Goal: Browse casually

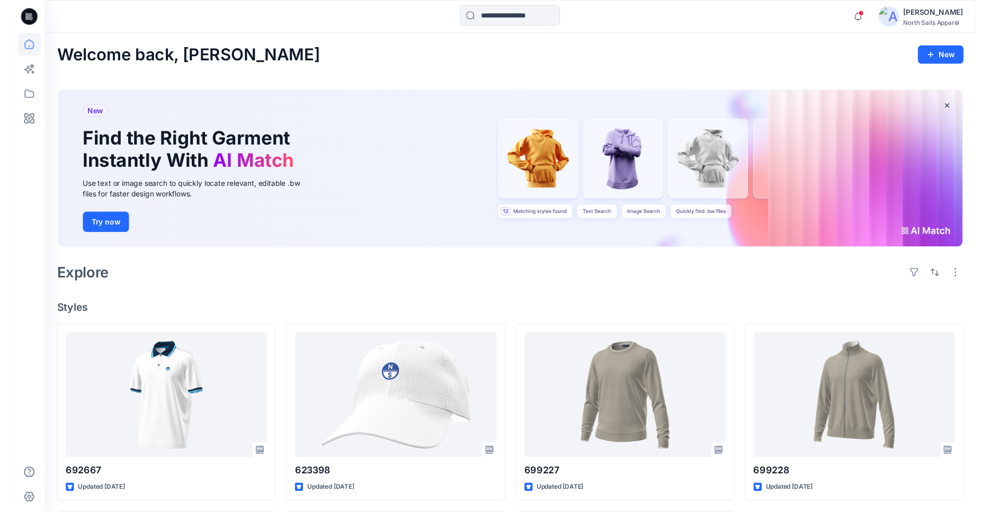
scroll to position [194, 0]
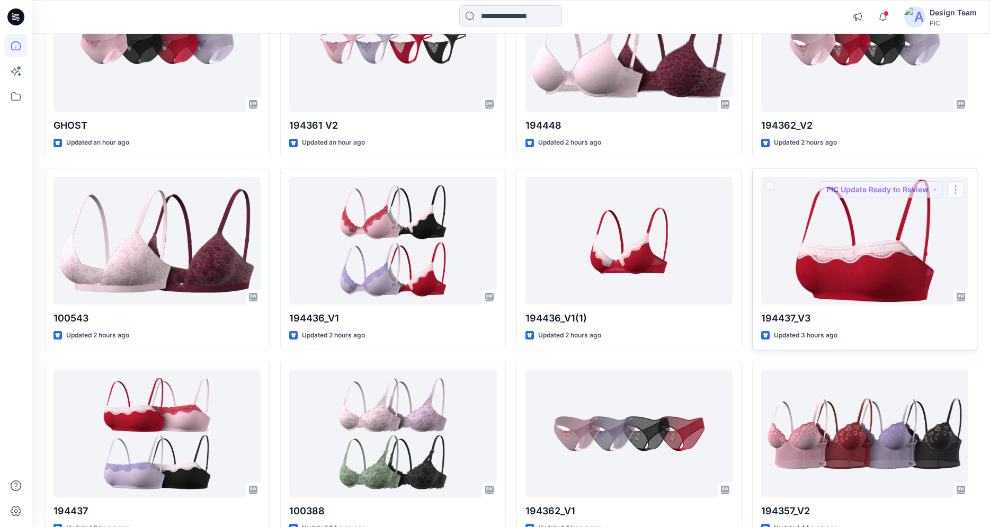
scroll to position [558, 0]
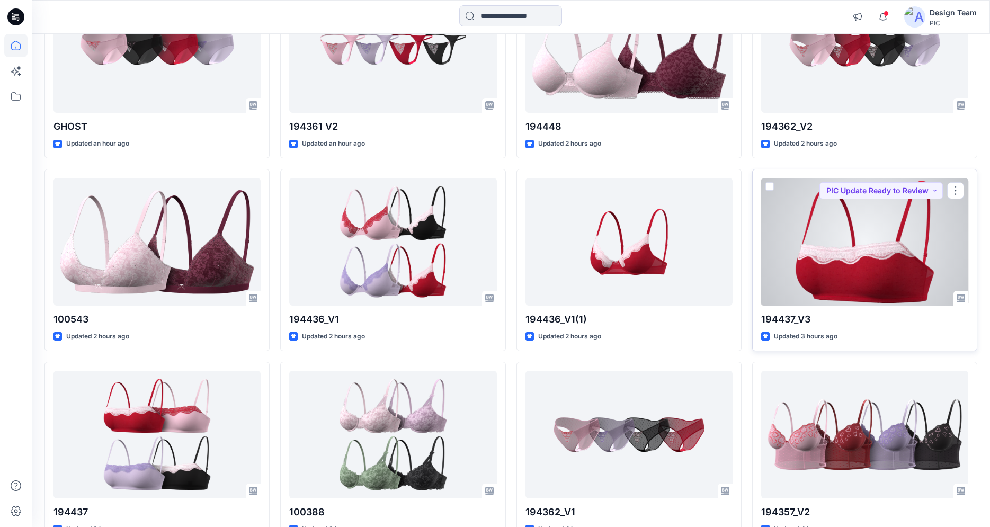
click at [887, 267] on div at bounding box center [864, 242] width 207 height 128
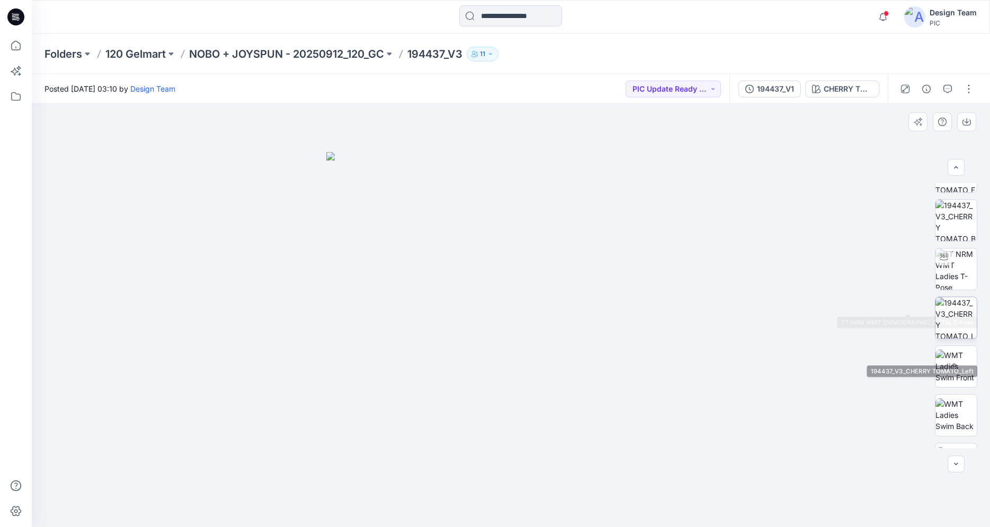
scroll to position [108, 0]
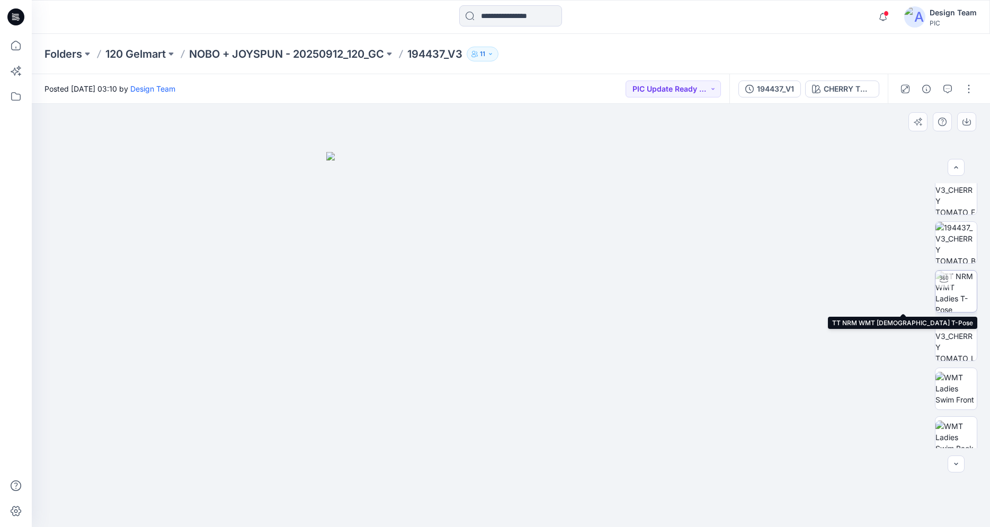
click at [945, 289] on img at bounding box center [955, 291] width 41 height 41
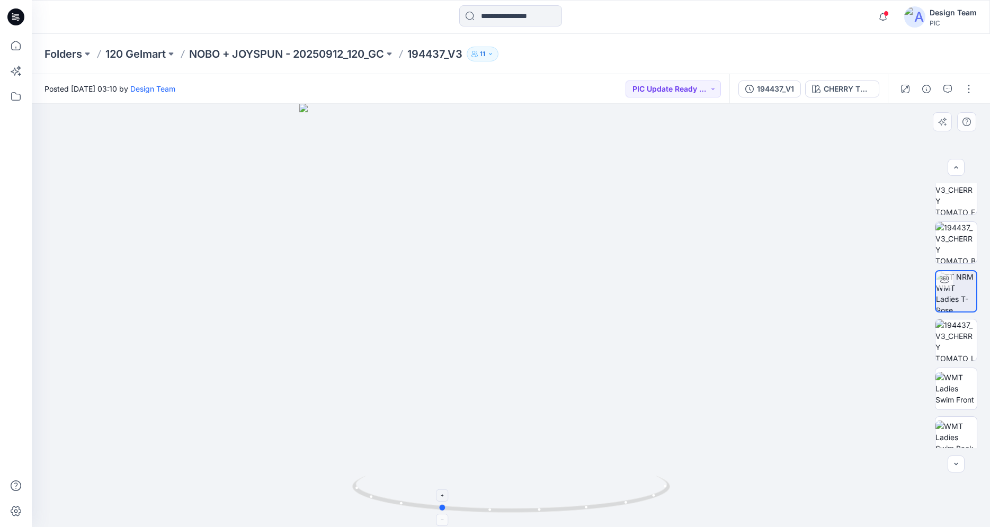
drag, startPoint x: 613, startPoint y: 503, endPoint x: 541, endPoint y: 490, distance: 73.1
click at [541, 490] on icon at bounding box center [512, 496] width 320 height 40
drag, startPoint x: 633, startPoint y: 503, endPoint x: 432, endPoint y: 499, distance: 201.8
click at [432, 499] on icon at bounding box center [512, 496] width 320 height 40
drag, startPoint x: 451, startPoint y: 509, endPoint x: 727, endPoint y: 523, distance: 275.7
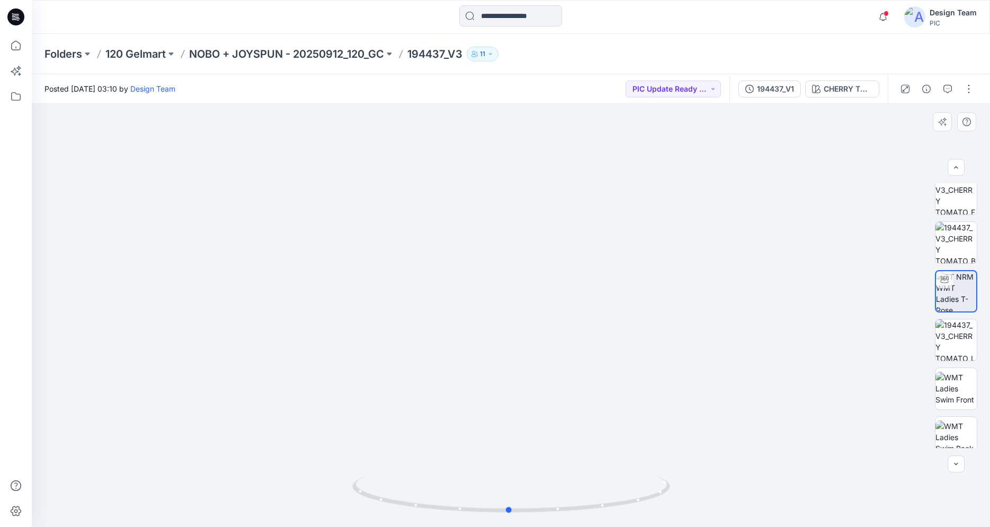
click at [727, 523] on div at bounding box center [511, 315] width 958 height 423
click at [16, 15] on icon at bounding box center [15, 16] width 17 height 17
